Goal: Information Seeking & Learning: Obtain resource

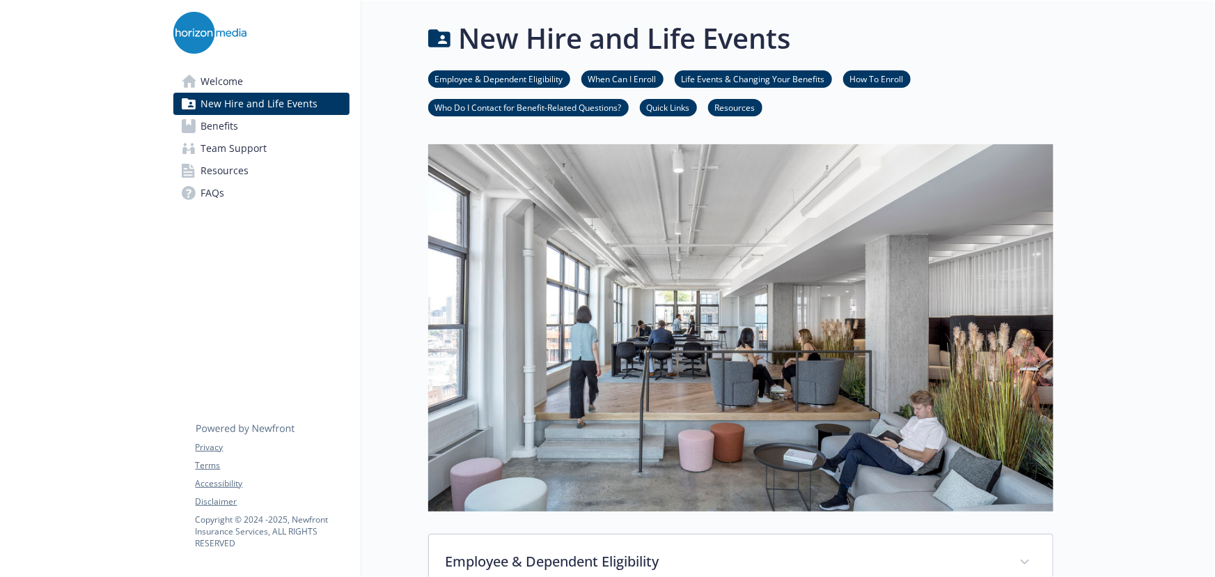
click at [229, 159] on span "Resources" at bounding box center [225, 170] width 48 height 22
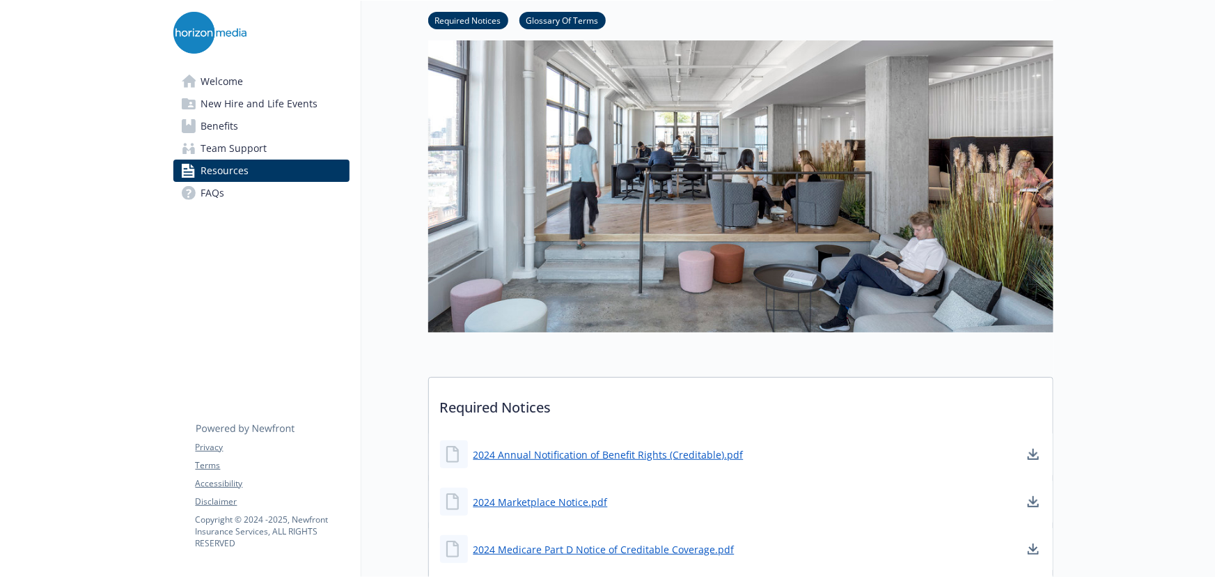
scroll to position [443, 0]
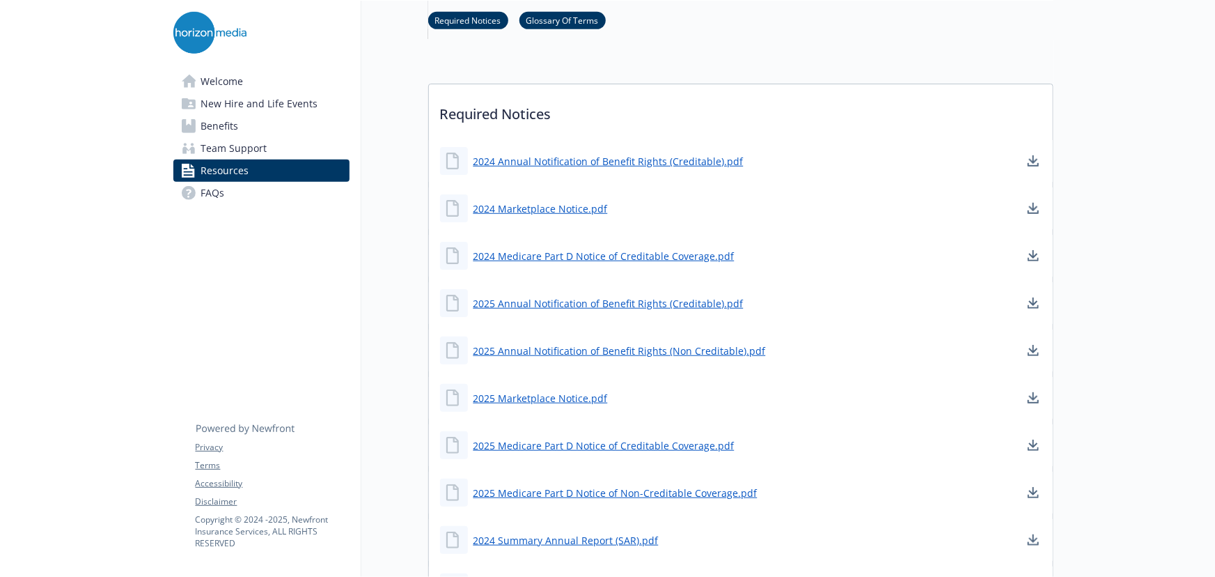
click at [241, 128] on link "Benefits" at bounding box center [261, 126] width 176 height 22
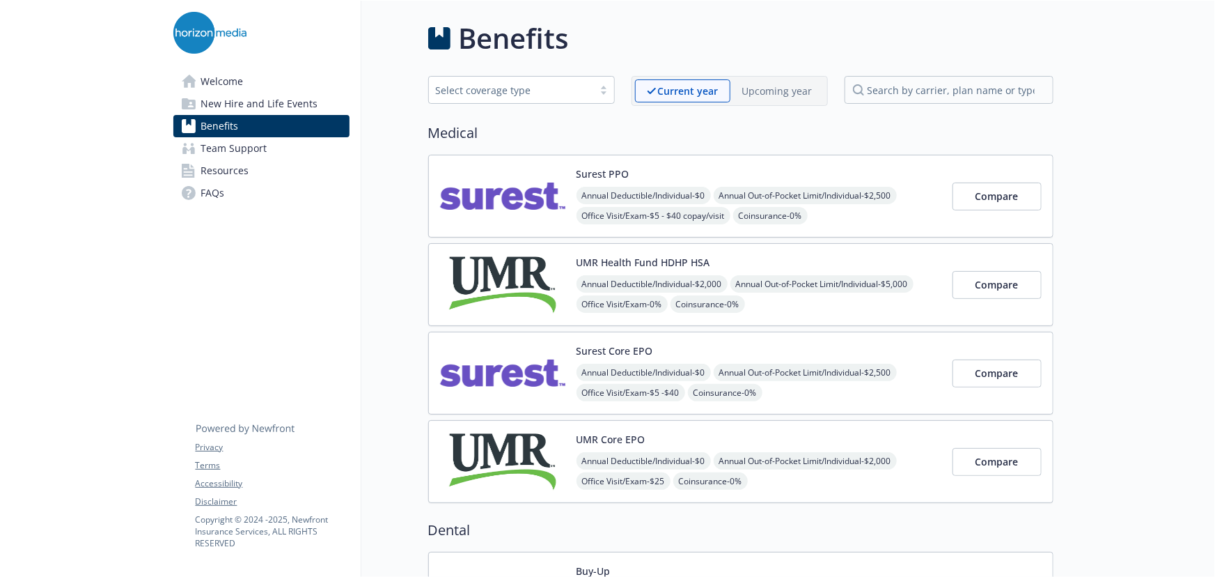
click at [242, 111] on span "New Hire and Life Events" at bounding box center [259, 104] width 117 height 22
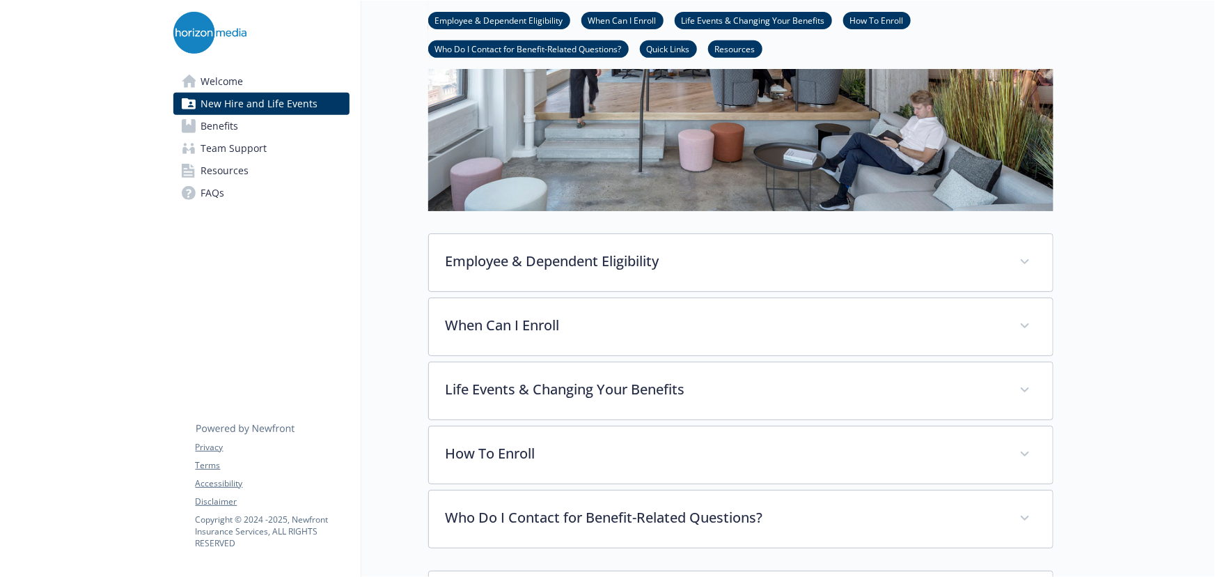
scroll to position [443, 0]
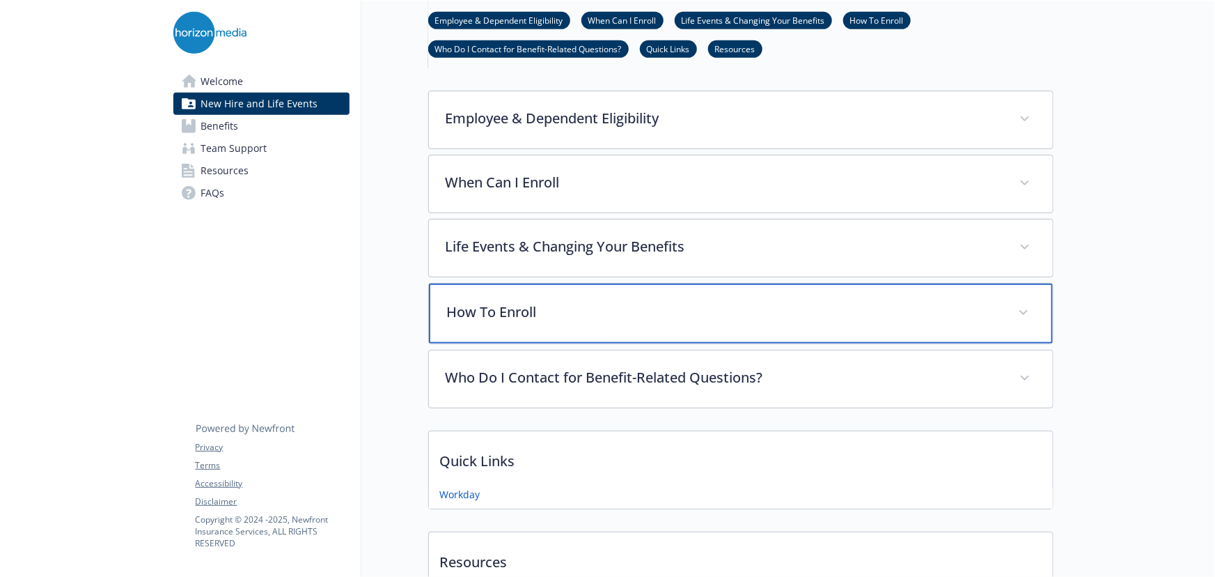
click at [532, 325] on div "How To Enroll" at bounding box center [741, 313] width 624 height 60
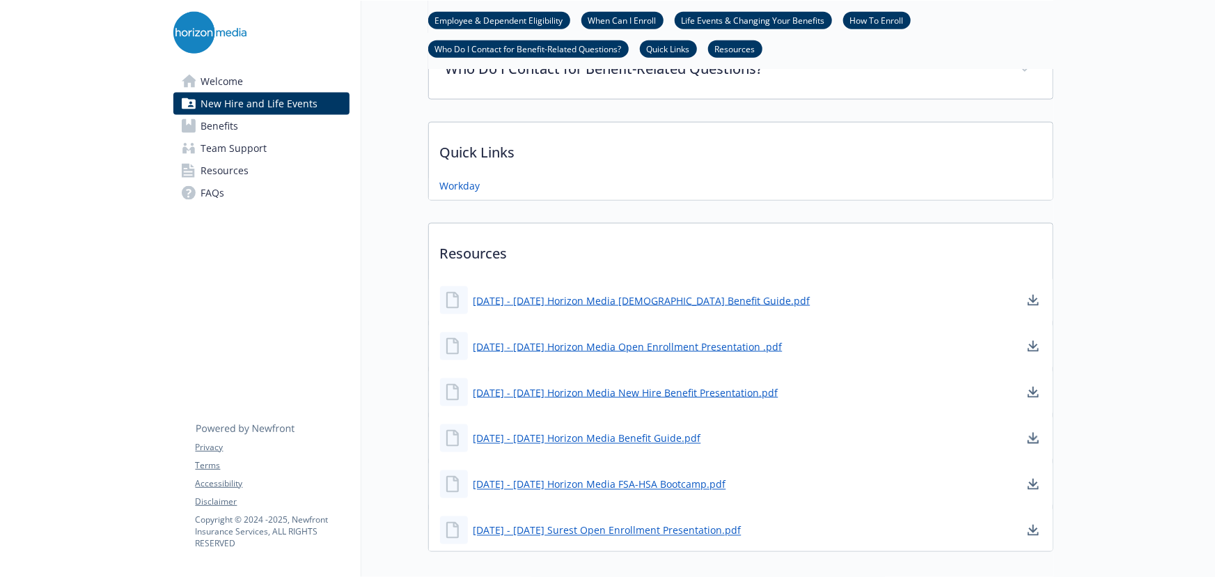
scroll to position [949, 0]
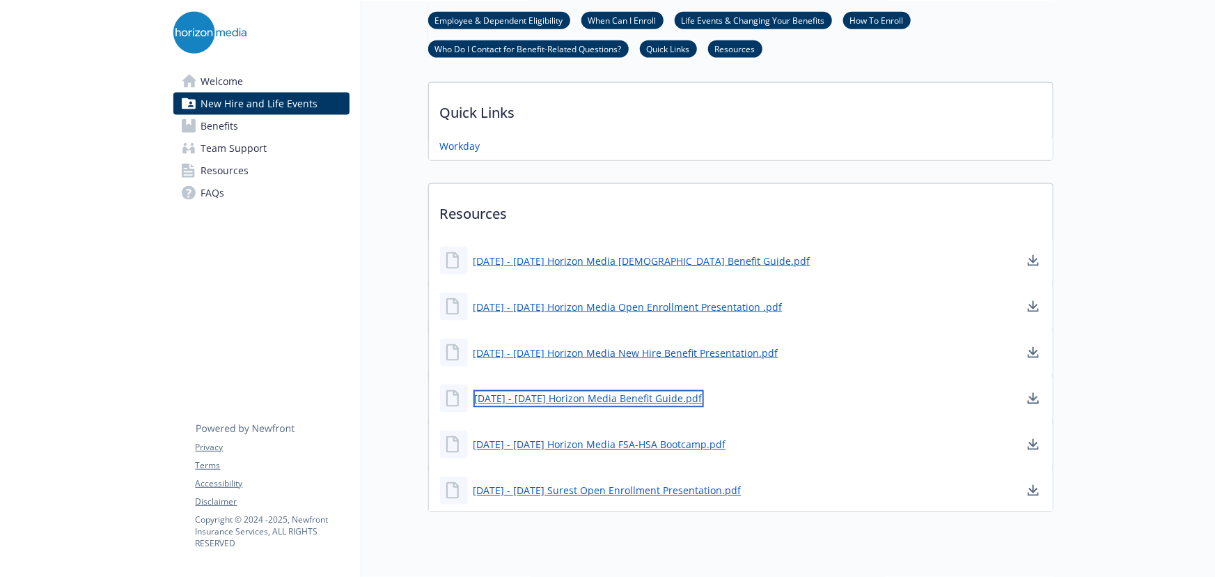
click at [593, 400] on link "[DATE] - [DATE] Horizon Media Benefit Guide.pdf" at bounding box center [589, 398] width 230 height 17
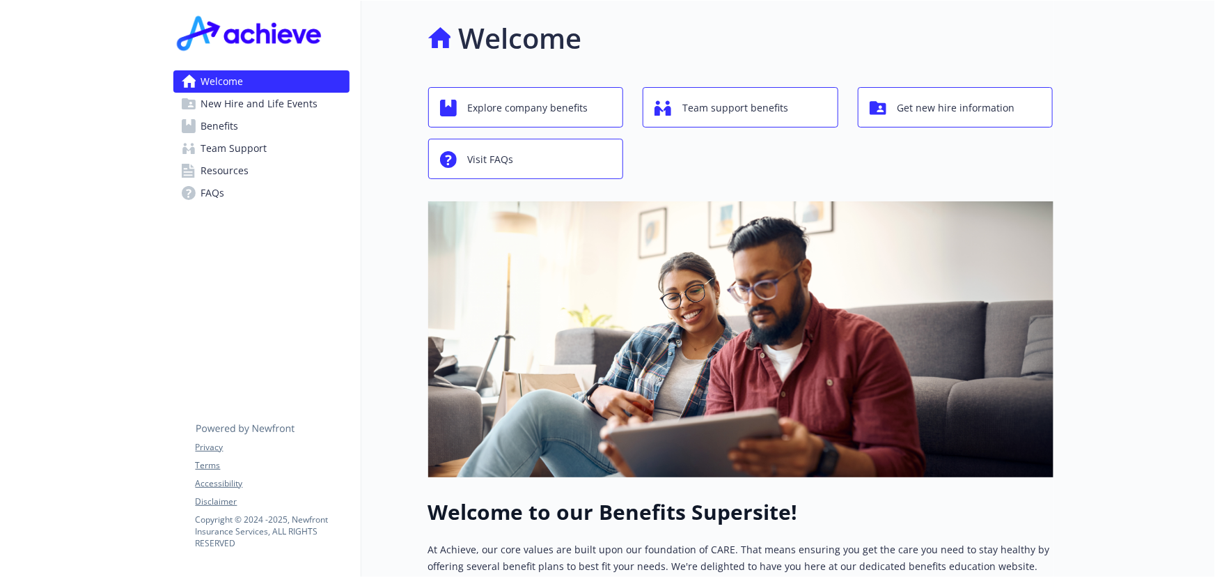
click at [214, 175] on span "Resources" at bounding box center [225, 170] width 48 height 22
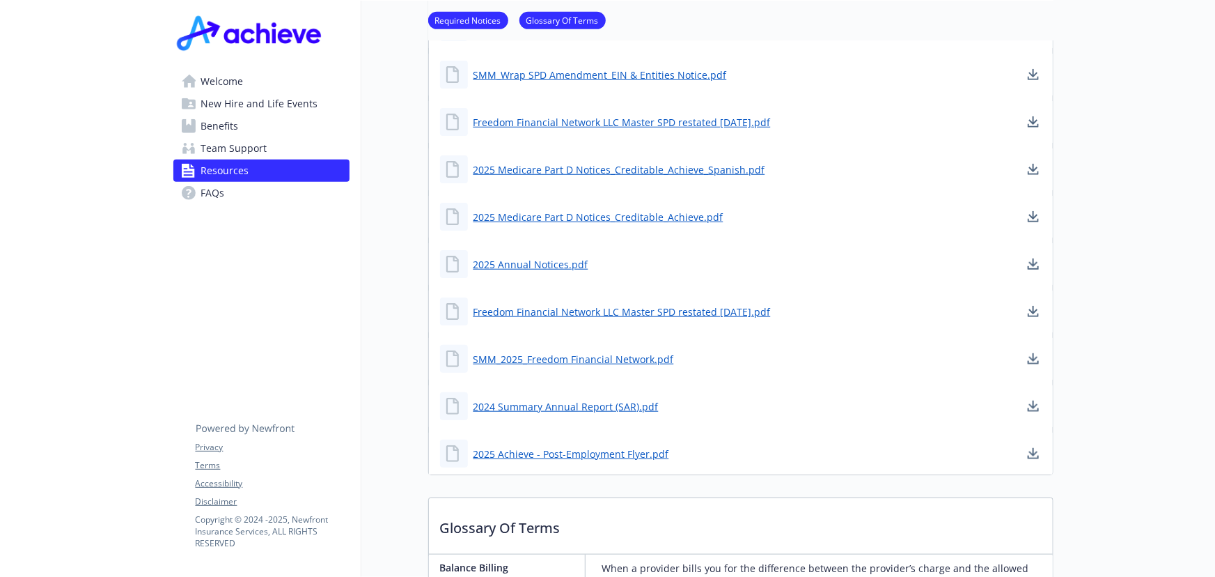
scroll to position [506, 0]
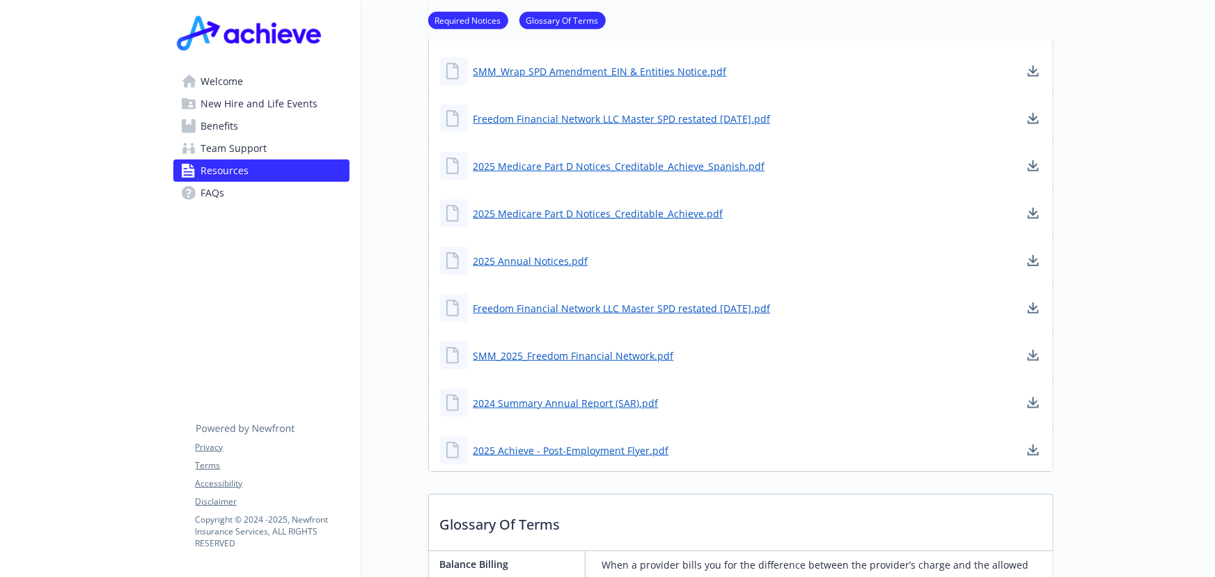
click at [235, 86] on span "Welcome" at bounding box center [222, 81] width 42 height 22
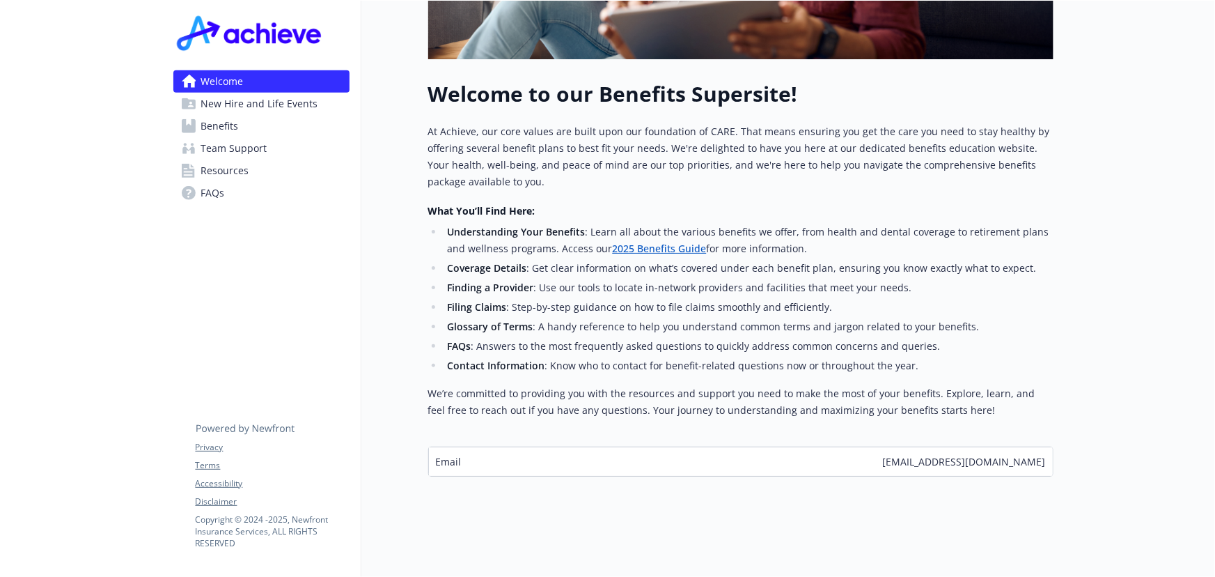
scroll to position [427, 0]
click at [619, 244] on link "2025 Benefits Guide" at bounding box center [659, 248] width 94 height 13
